Goal: Check status: Check status

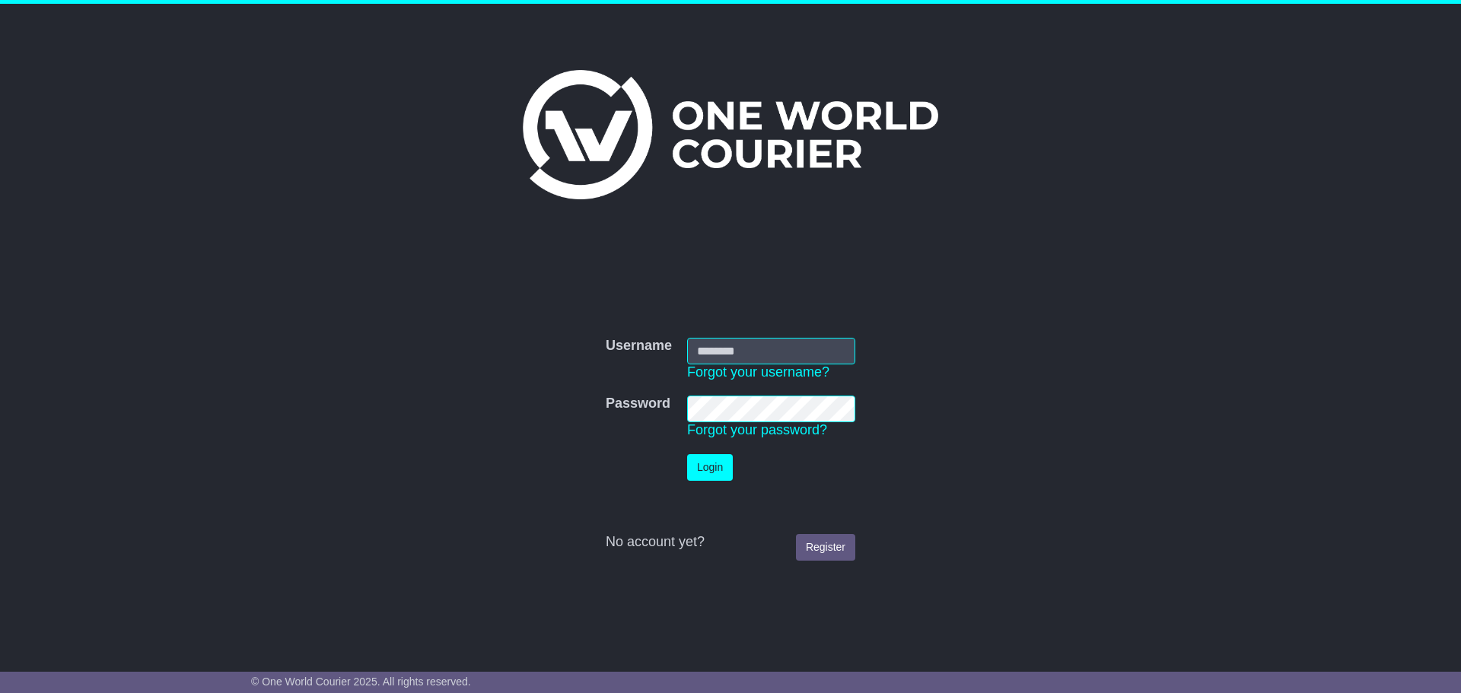
type input "**********"
click at [710, 478] on button "Login" at bounding box center [710, 467] width 46 height 27
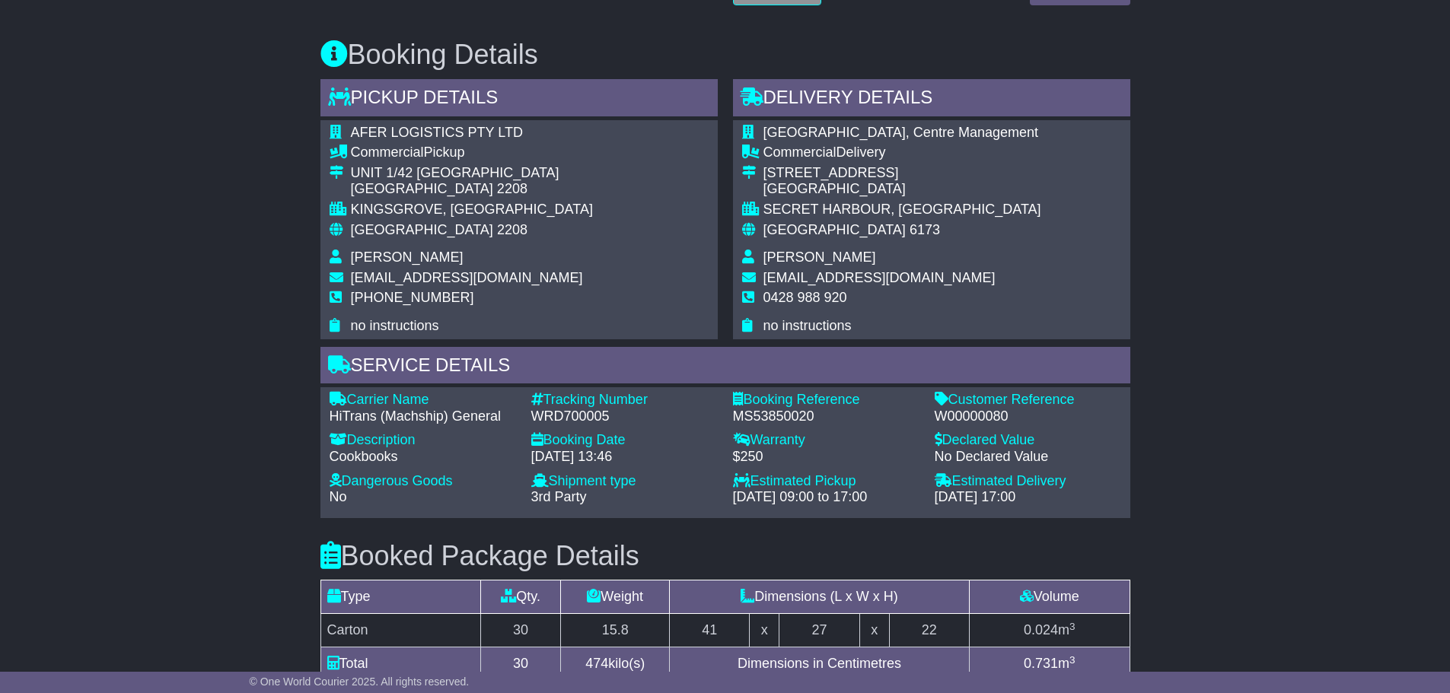
scroll to position [790, 0]
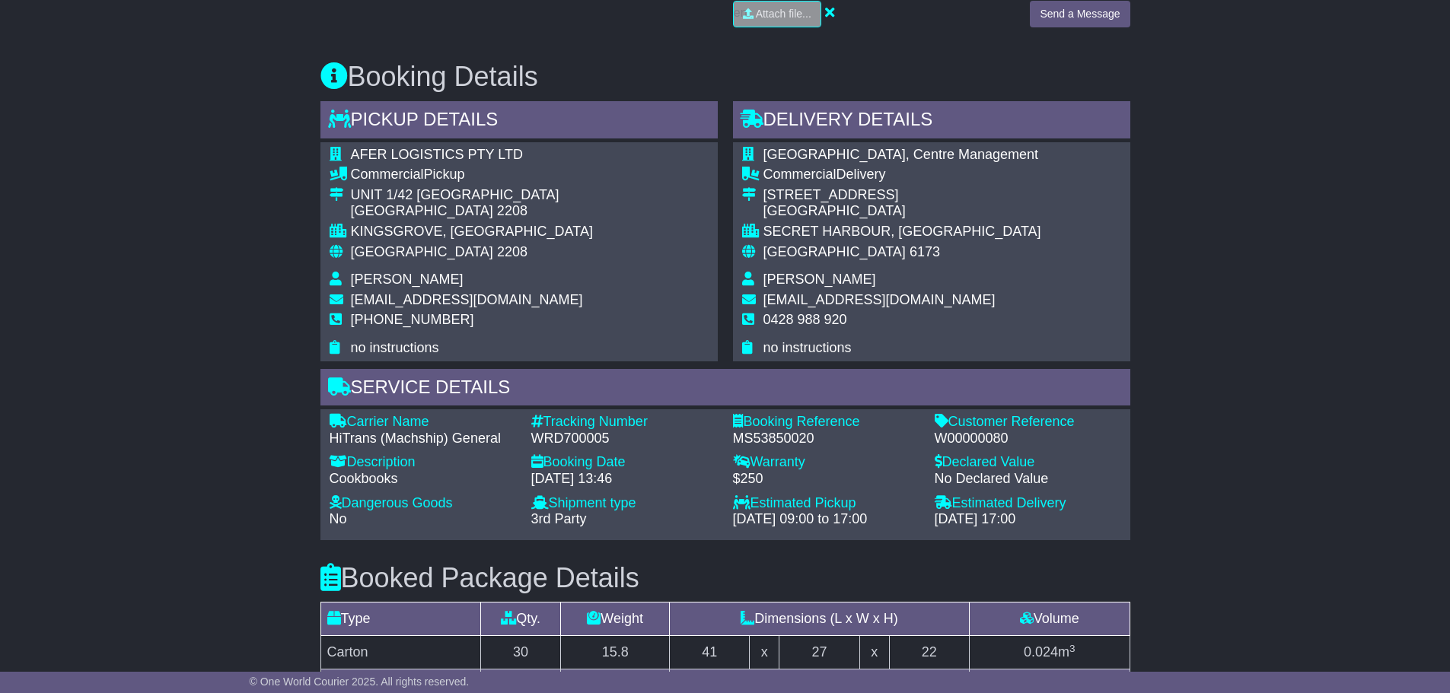
click at [205, 314] on div "Email Download Tracking Pricing Insurance" at bounding box center [725, 296] width 1450 height 1647
drag, startPoint x: 1006, startPoint y: 298, endPoint x: 763, endPoint y: 296, distance: 243.6
click at [763, 296] on td "[EMAIL_ADDRESS][DOMAIN_NAME]" at bounding box center [902, 302] width 278 height 21
copy span "[EMAIL_ADDRESS][DOMAIN_NAME]"
click at [785, 281] on span "[PERSON_NAME]" at bounding box center [819, 279] width 113 height 15
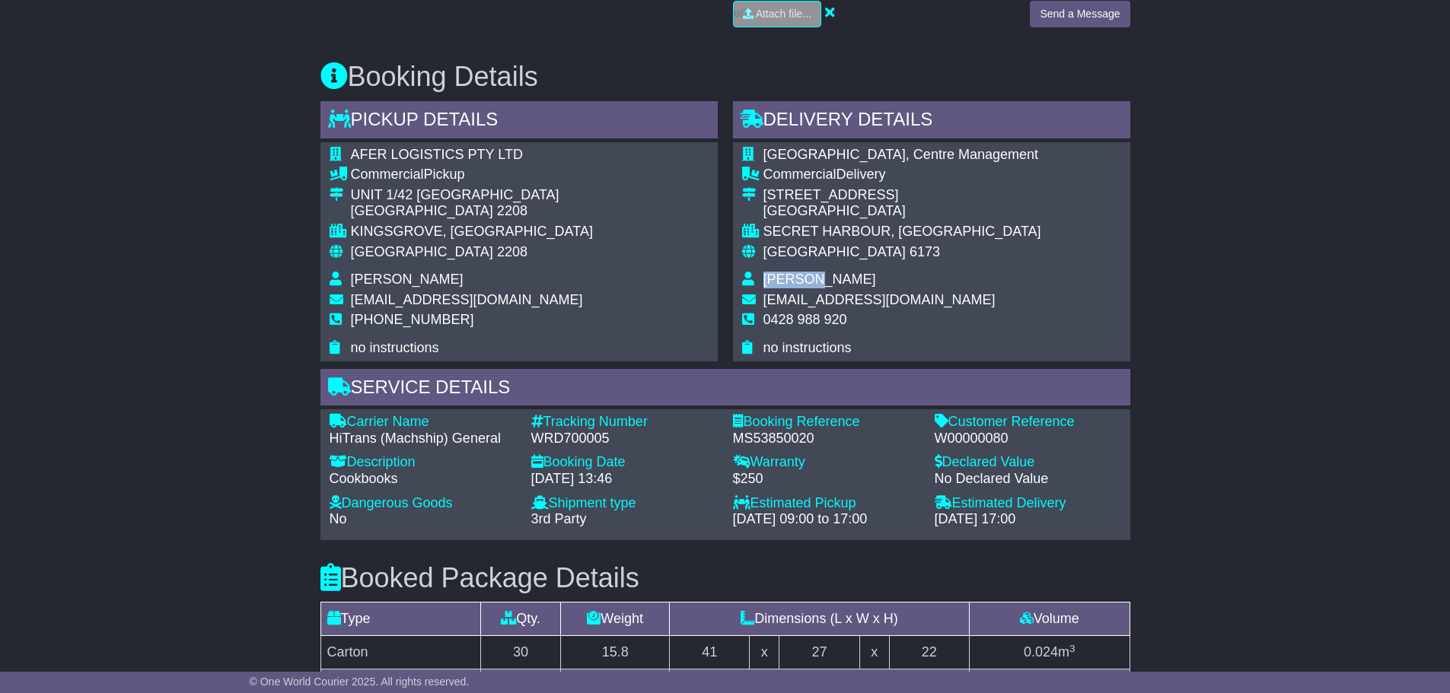
click at [785, 281] on span "[PERSON_NAME]" at bounding box center [819, 279] width 113 height 15
copy span "Leonie"
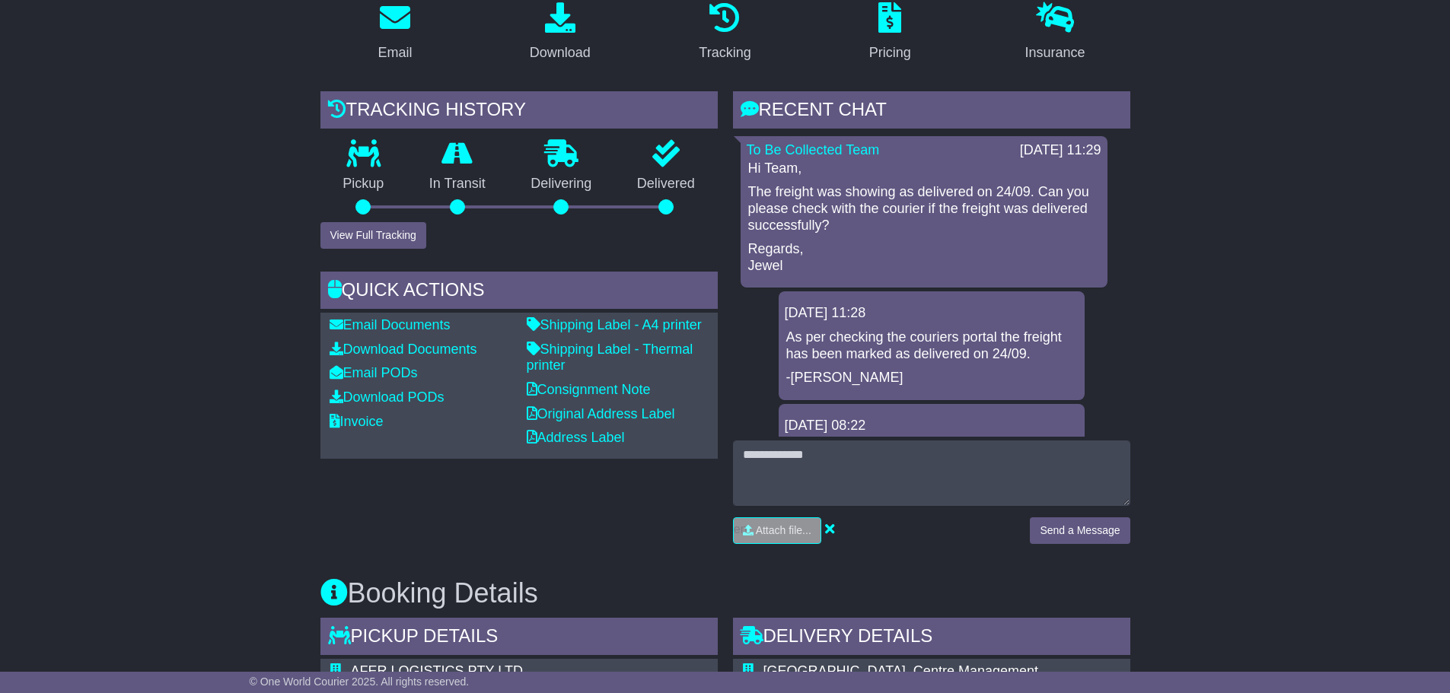
scroll to position [257, 0]
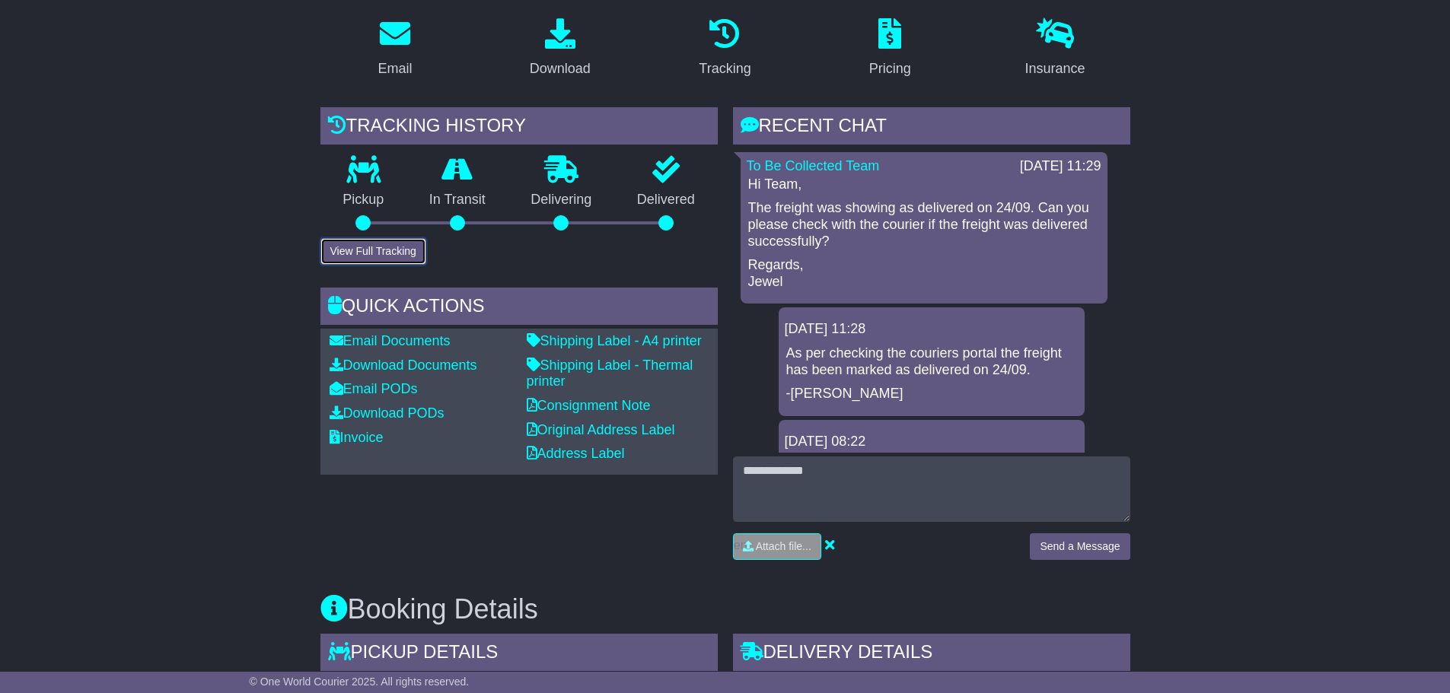
click at [373, 256] on button "View Full Tracking" at bounding box center [373, 251] width 106 height 27
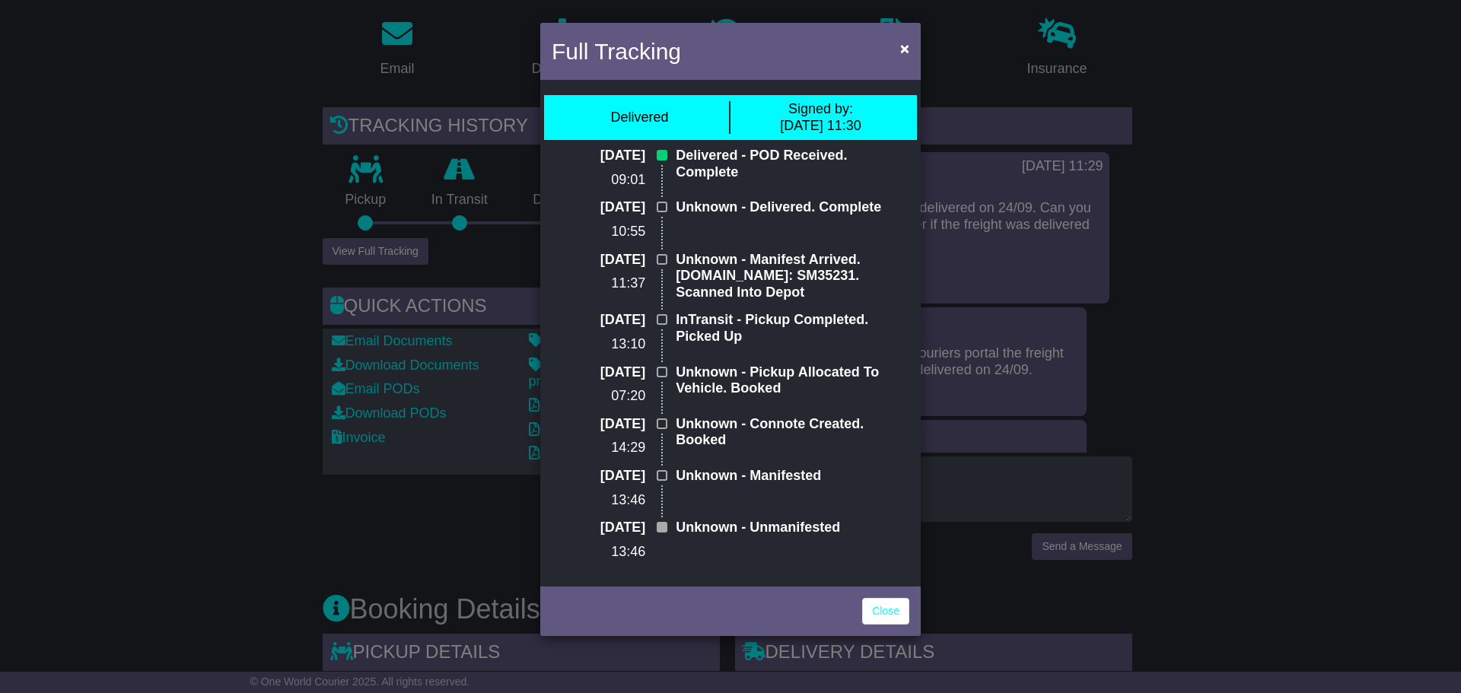
click at [956, 252] on div "Full Tracking × Delivered Signed by: 24 Sep 2025 11:30 26 Sep 2025 09:01 Delive…" at bounding box center [730, 346] width 1461 height 693
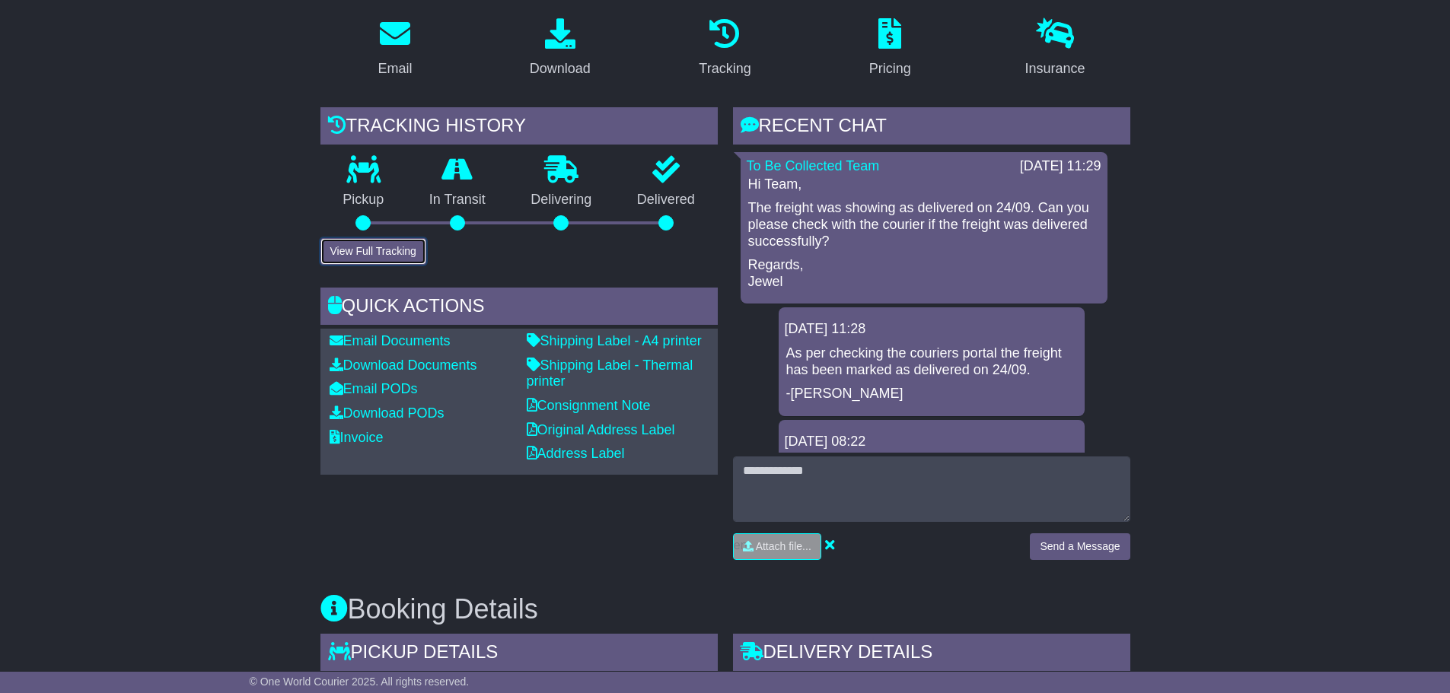
click at [396, 247] on button "View Full Tracking" at bounding box center [373, 251] width 106 height 27
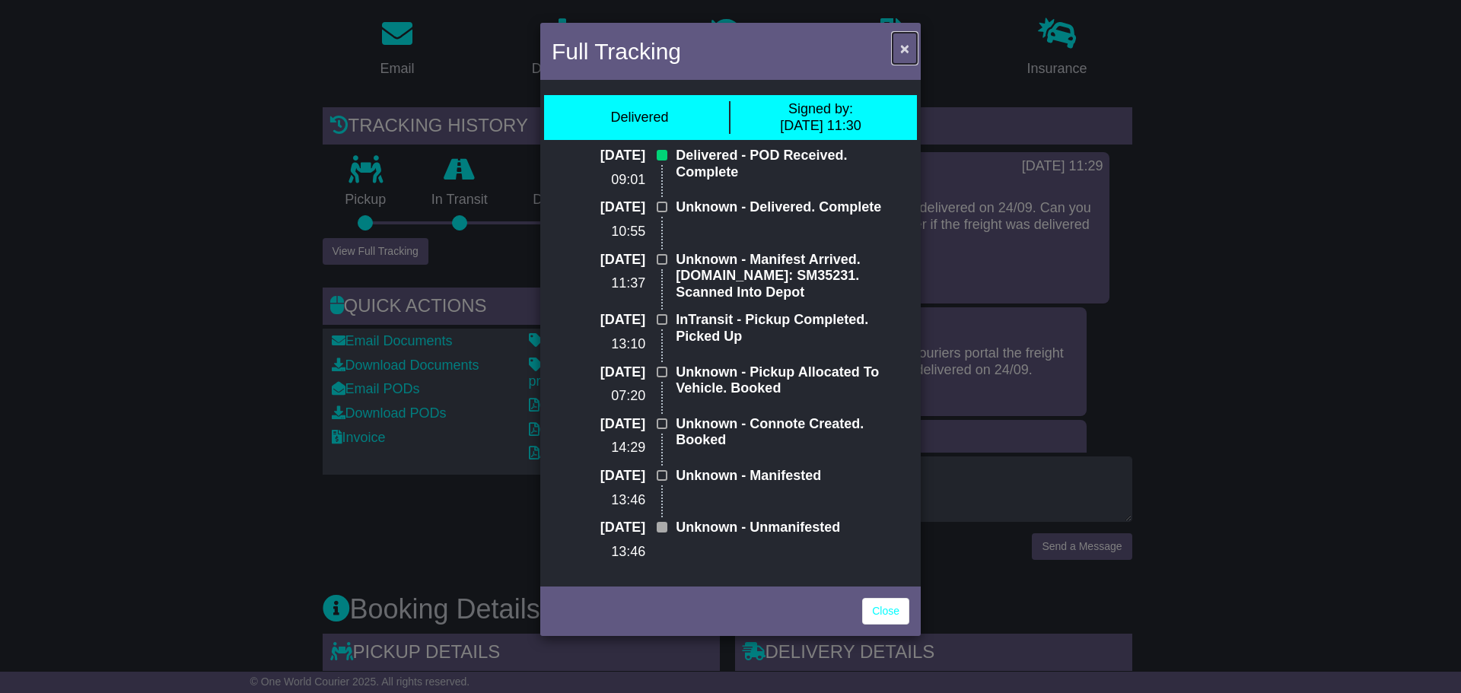
click at [904, 51] on span "×" at bounding box center [904, 49] width 9 height 18
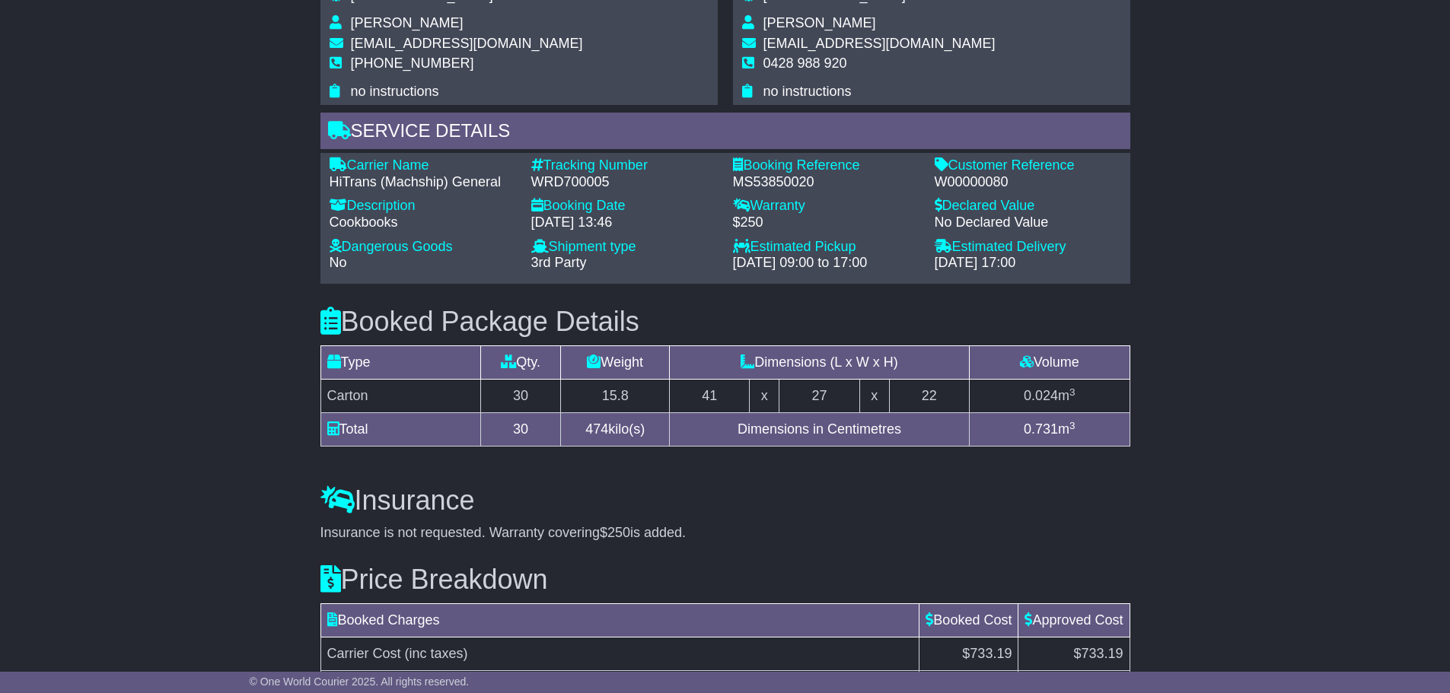
scroll to position [1018, 0]
